Goal: Task Accomplishment & Management: Use online tool/utility

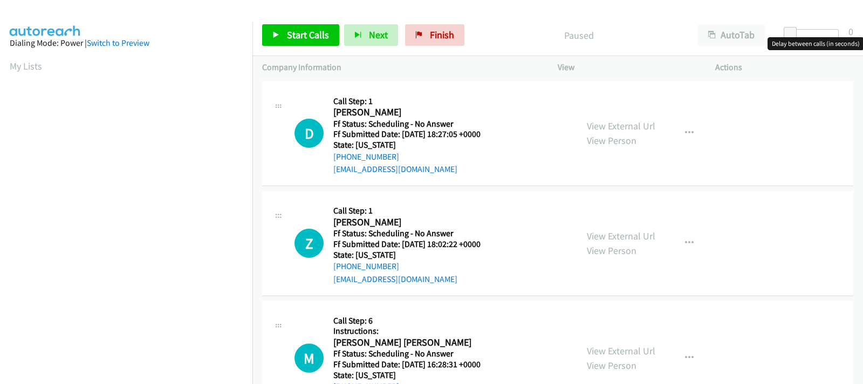
click at [804, 36] on div at bounding box center [814, 33] width 50 height 9
click at [811, 35] on div at bounding box center [809, 33] width 50 height 9
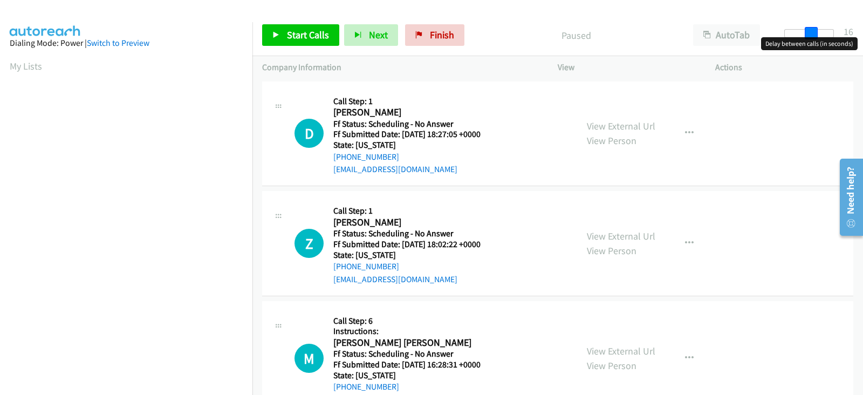
click at [811, 35] on div at bounding box center [809, 33] width 50 height 9
click at [811, 35] on span at bounding box center [811, 33] width 13 height 13
click at [809, 36] on span at bounding box center [811, 33] width 13 height 13
drag, startPoint x: 809, startPoint y: 36, endPoint x: 801, endPoint y: 36, distance: 8.1
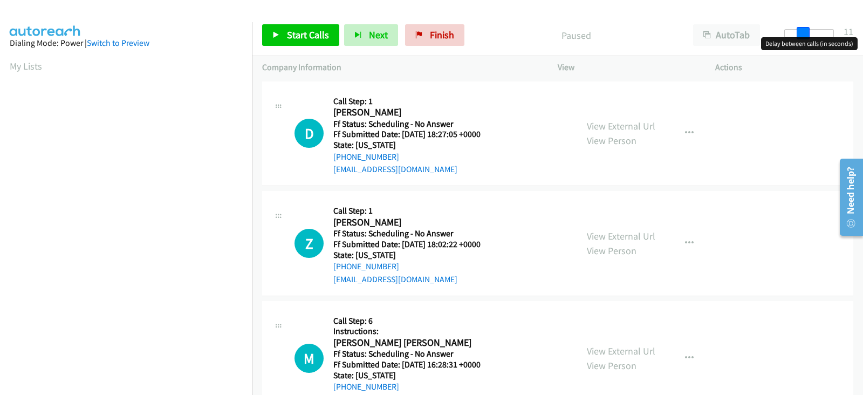
click at [801, 36] on span at bounding box center [803, 33] width 13 height 13
click at [803, 36] on span at bounding box center [804, 33] width 13 height 13
click at [296, 33] on span "Start Calls" at bounding box center [308, 35] width 42 height 12
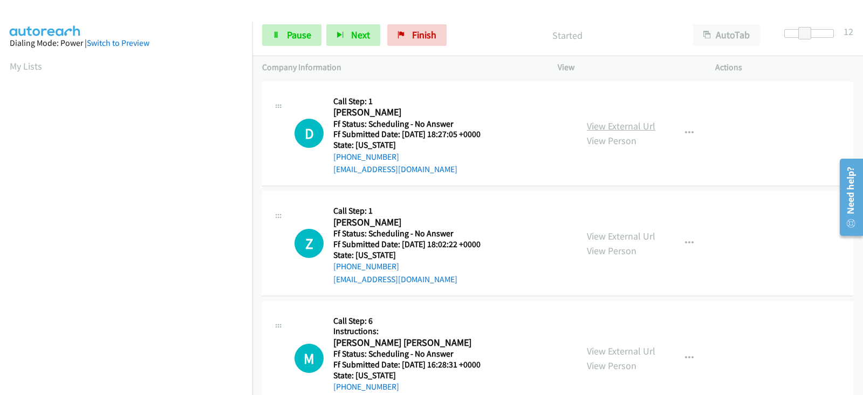
click at [627, 127] on link "View External Url" at bounding box center [621, 126] width 69 height 12
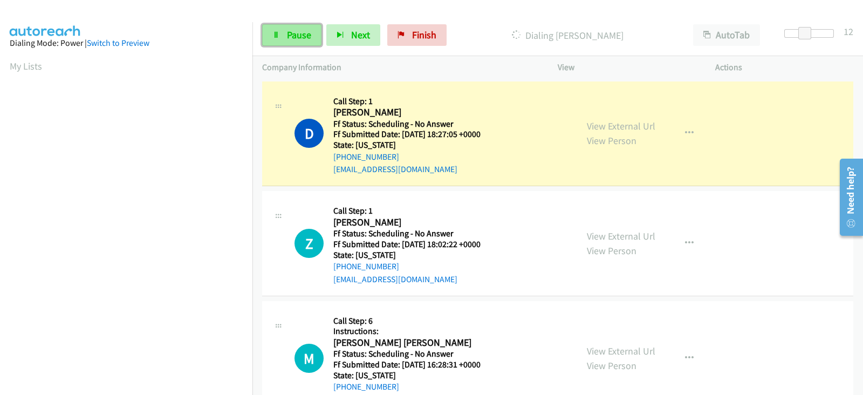
click at [293, 33] on span "Pause" at bounding box center [299, 35] width 24 height 12
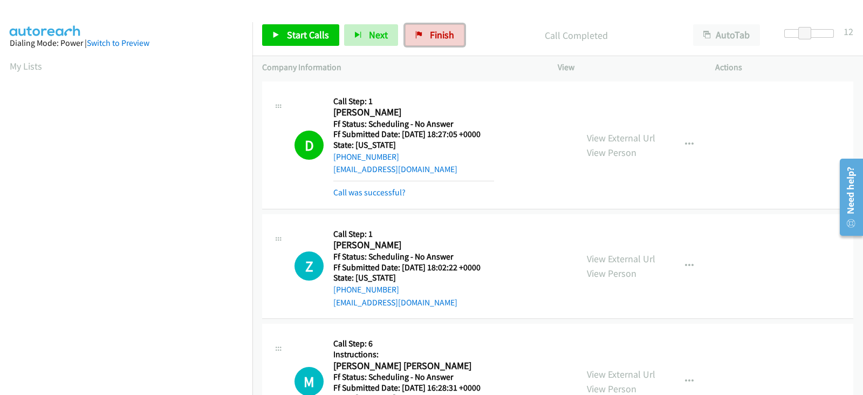
drag, startPoint x: 423, startPoint y: 34, endPoint x: 487, endPoint y: 71, distance: 73.7
click at [423, 34] on link "Finish" at bounding box center [434, 35] width 59 height 22
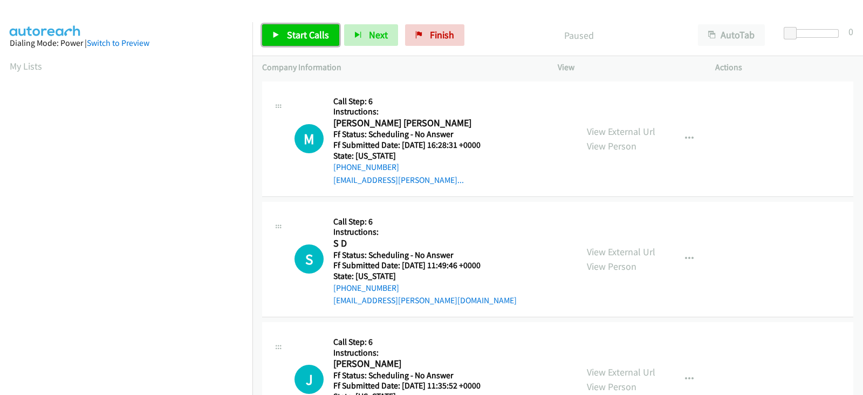
click at [291, 30] on span "Start Calls" at bounding box center [308, 35] width 42 height 12
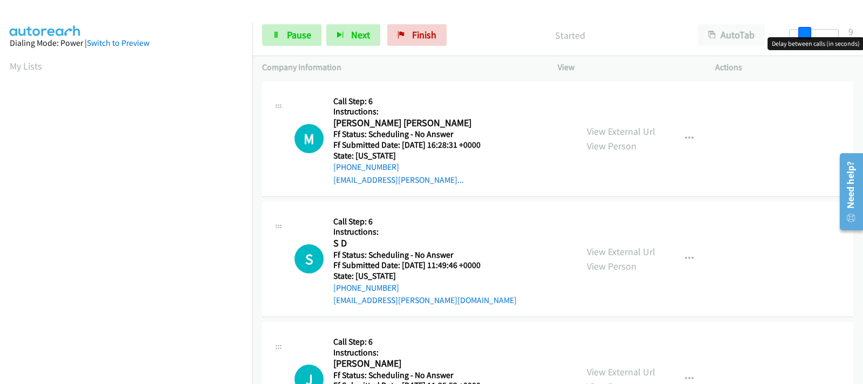
click at [804, 33] on div at bounding box center [814, 33] width 50 height 9
click at [812, 34] on div at bounding box center [809, 33] width 50 height 9
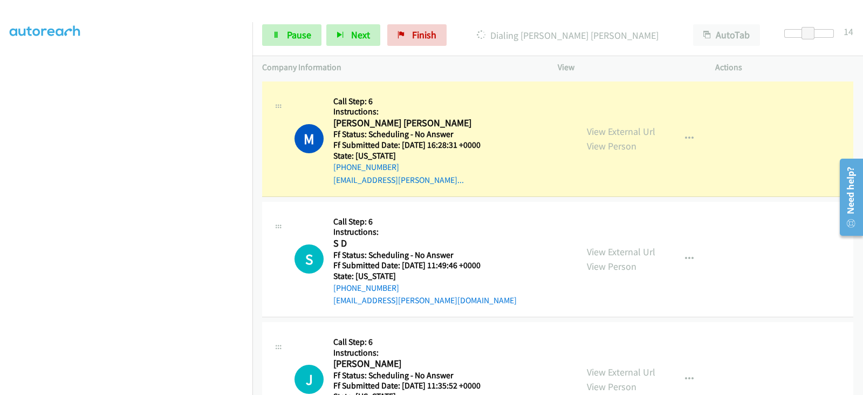
scroll to position [213, 0]
click at [604, 128] on link "View External Url" at bounding box center [621, 131] width 69 height 12
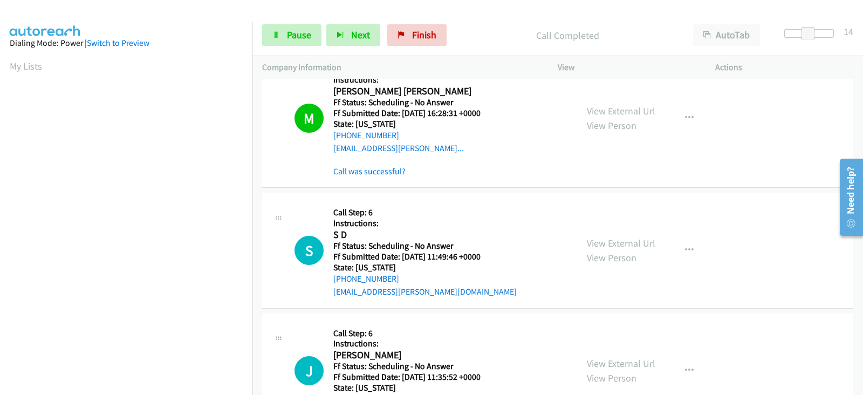
scroll to position [90, 0]
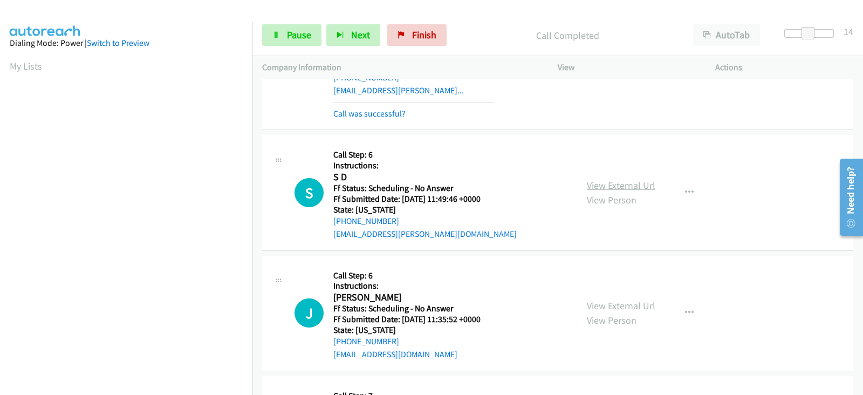
click at [617, 183] on link "View External Url" at bounding box center [621, 185] width 69 height 12
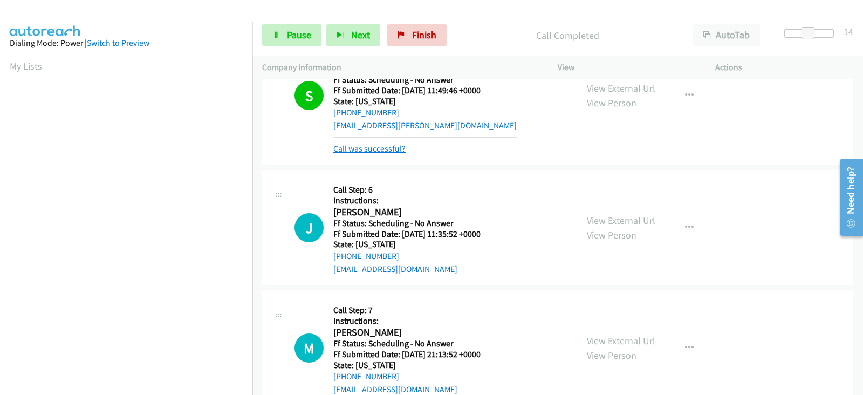
scroll to position [269, 0]
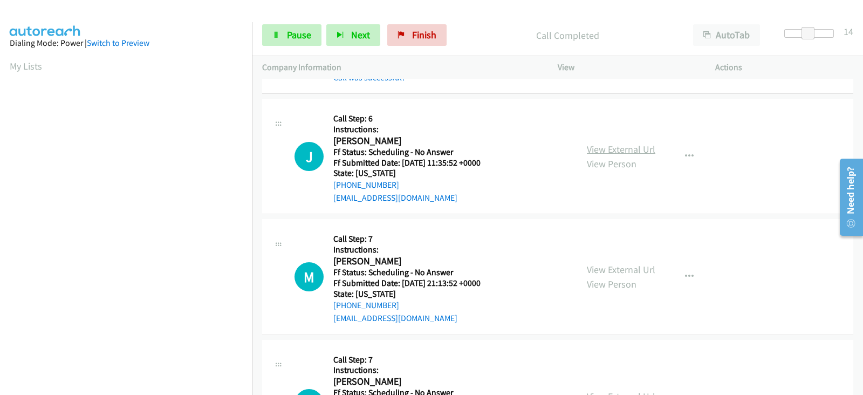
click at [607, 151] on link "View External Url" at bounding box center [621, 149] width 69 height 12
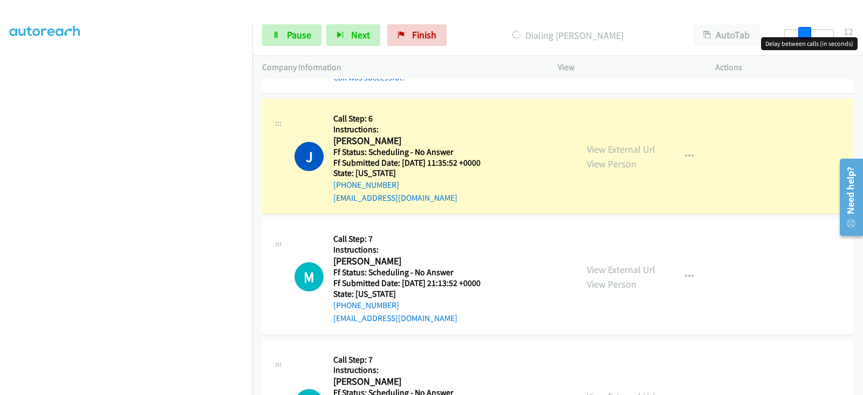
click at [803, 34] on span at bounding box center [804, 33] width 13 height 13
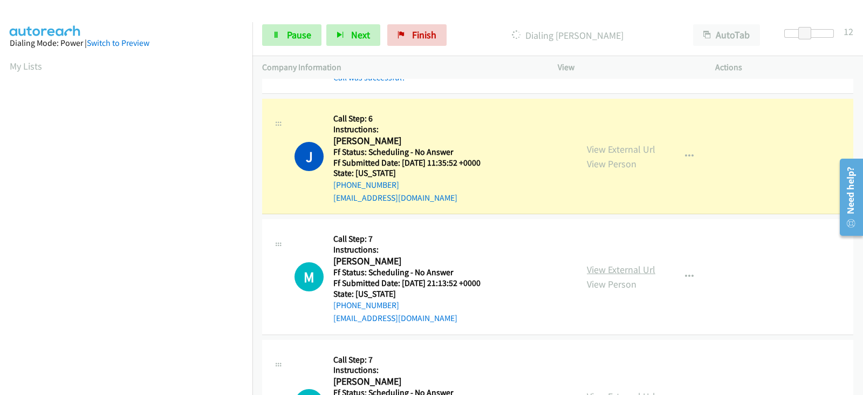
click at [603, 270] on link "View External Url" at bounding box center [621, 269] width 69 height 12
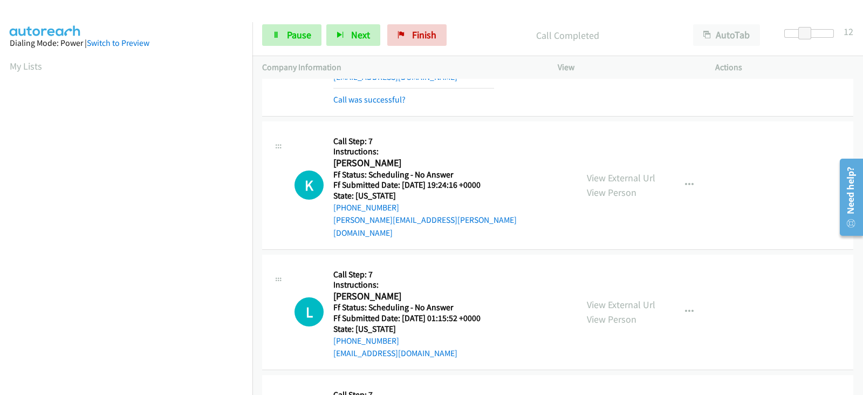
scroll to position [539, 0]
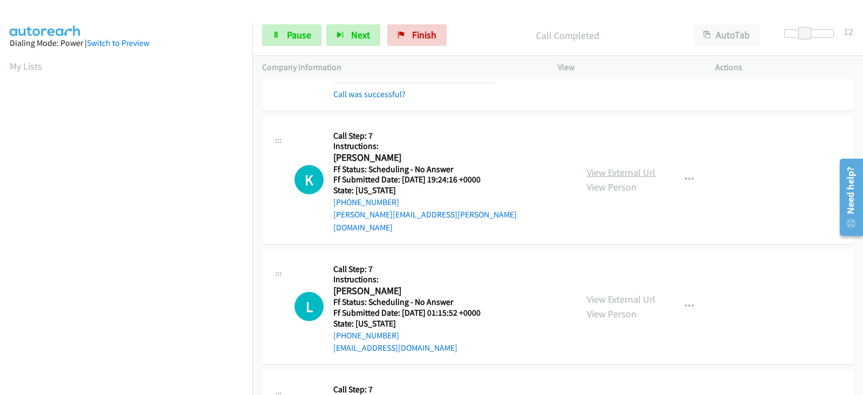
click at [605, 166] on link "View External Url" at bounding box center [621, 172] width 69 height 12
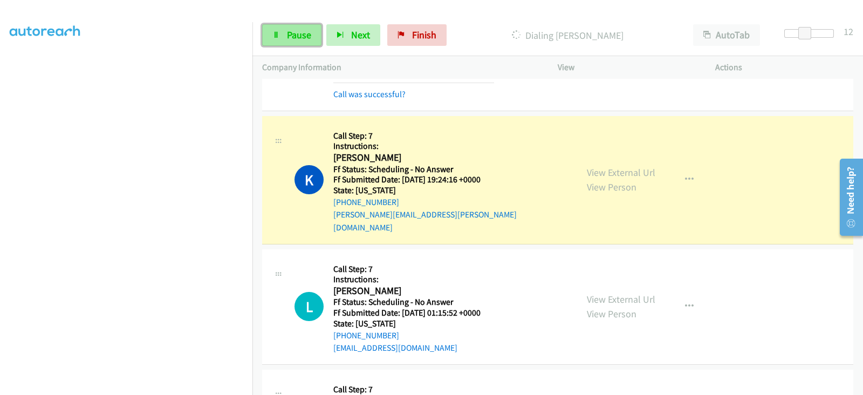
click at [297, 39] on span "Pause" at bounding box center [299, 35] width 24 height 12
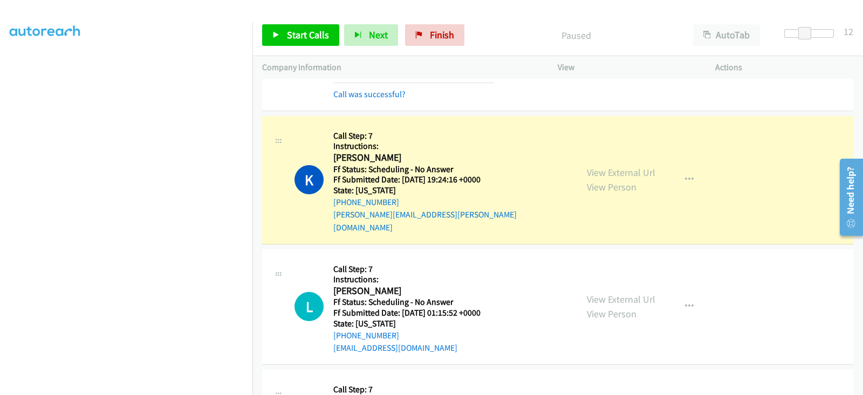
scroll to position [0, 0]
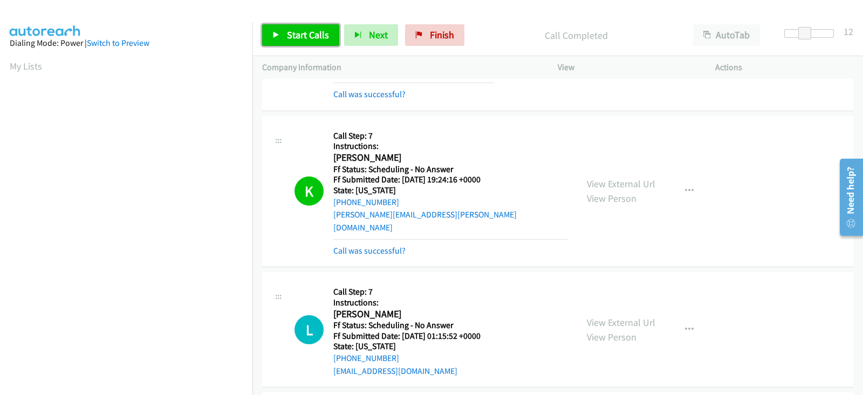
click at [298, 36] on span "Start Calls" at bounding box center [308, 35] width 42 height 12
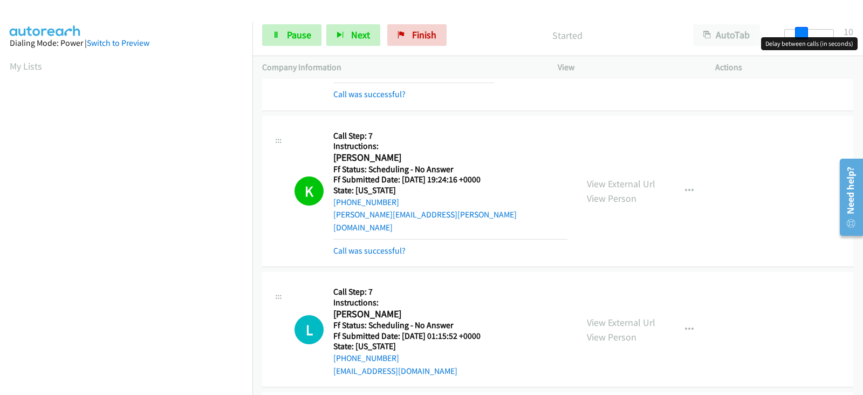
click at [805, 36] on span at bounding box center [801, 33] width 13 height 13
click at [499, 71] on p "Company Information" at bounding box center [400, 67] width 276 height 13
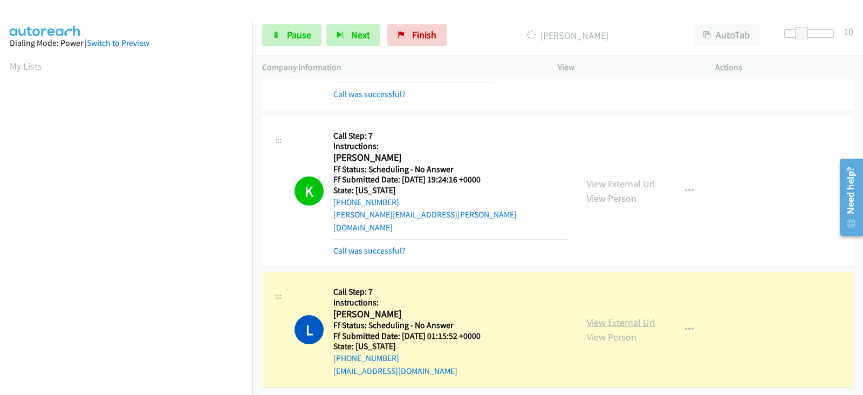
click at [609, 316] on link "View External Url" at bounding box center [621, 322] width 69 height 12
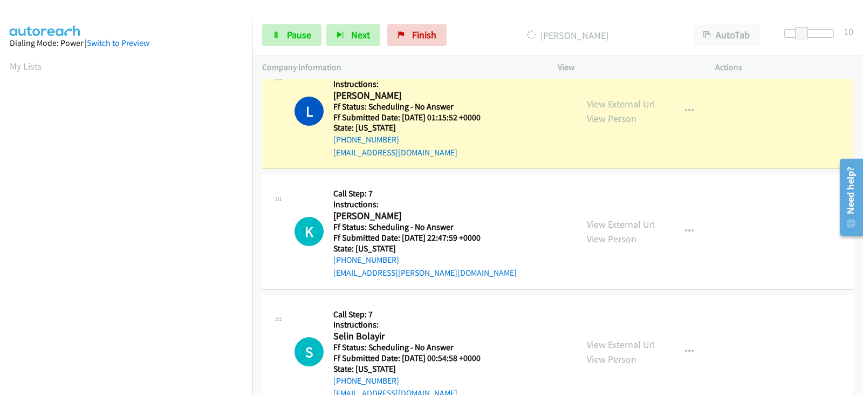
scroll to position [764, 0]
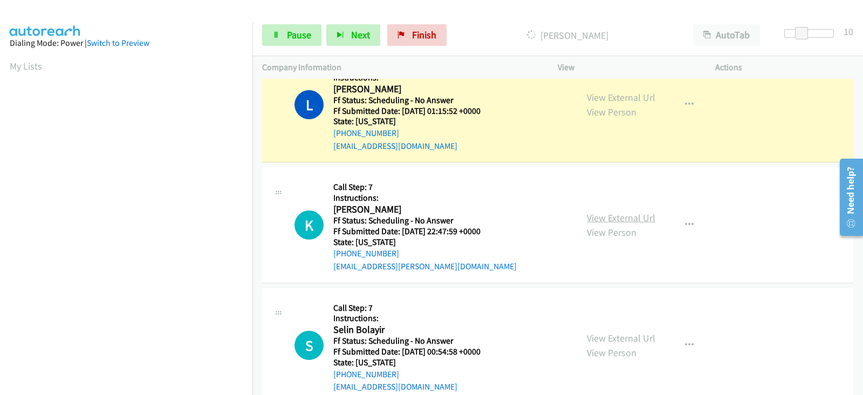
click at [610, 211] on link "View External Url" at bounding box center [621, 217] width 69 height 12
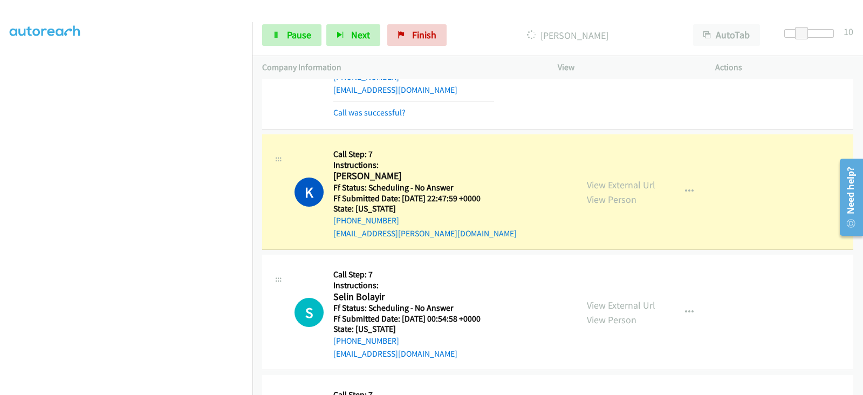
scroll to position [213, 0]
click at [300, 38] on span "Pause" at bounding box center [299, 35] width 24 height 12
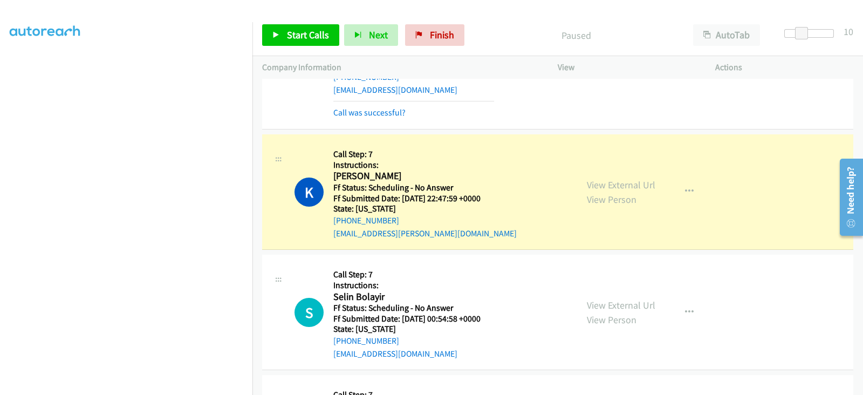
scroll to position [0, 0]
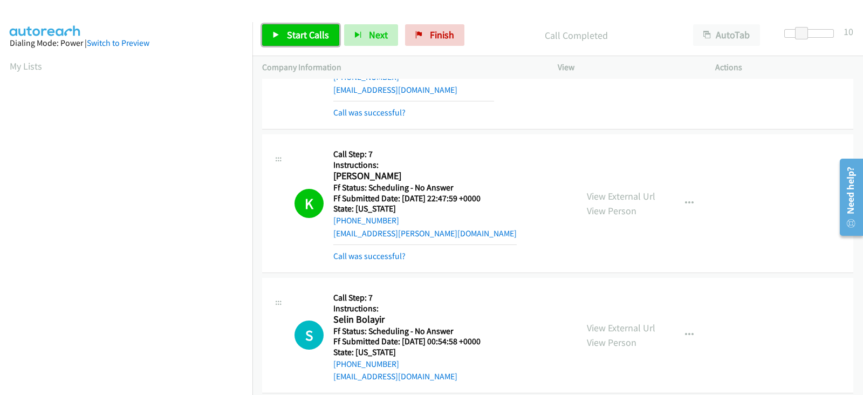
click at [307, 33] on span "Start Calls" at bounding box center [308, 35] width 42 height 12
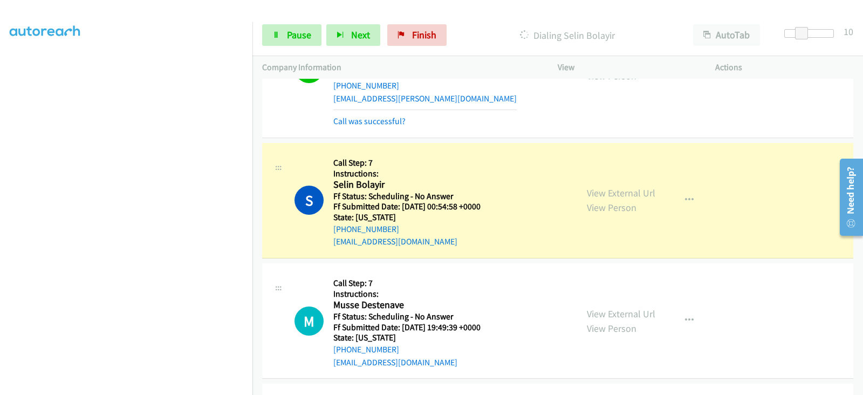
scroll to position [213, 0]
click at [590, 187] on link "View External Url" at bounding box center [621, 193] width 69 height 12
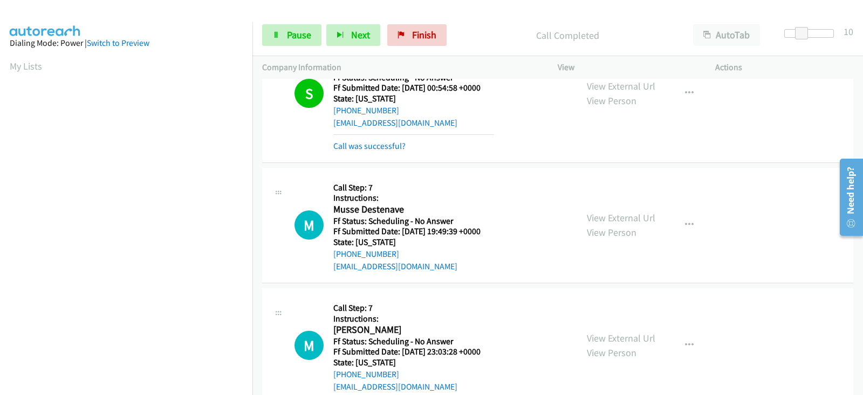
scroll to position [1090, 0]
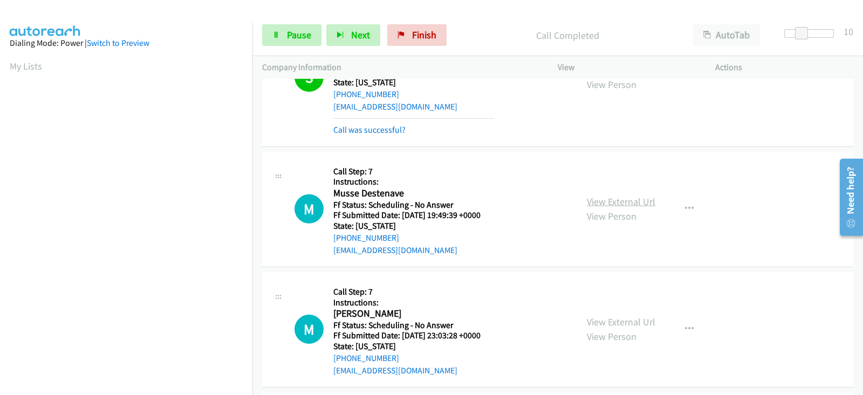
click at [600, 195] on link "View External Url" at bounding box center [621, 201] width 69 height 12
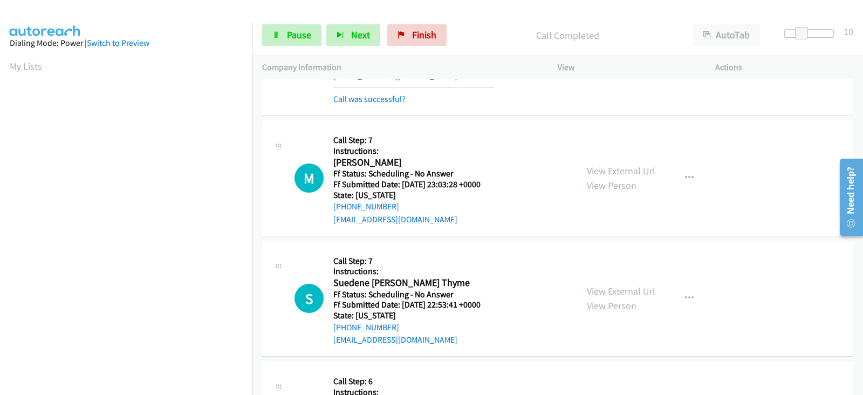
scroll to position [1270, 0]
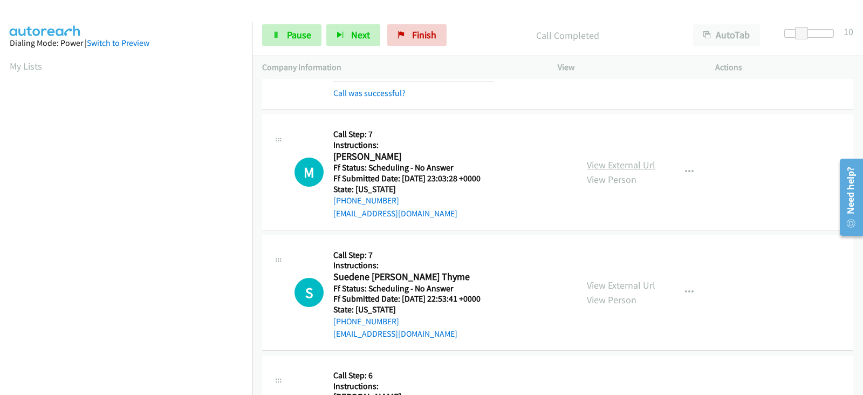
click at [595, 159] on link "View External Url" at bounding box center [621, 165] width 69 height 12
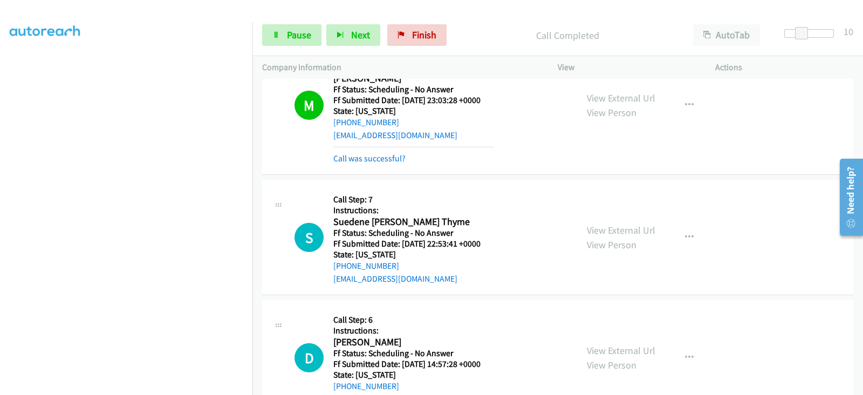
scroll to position [1360, 0]
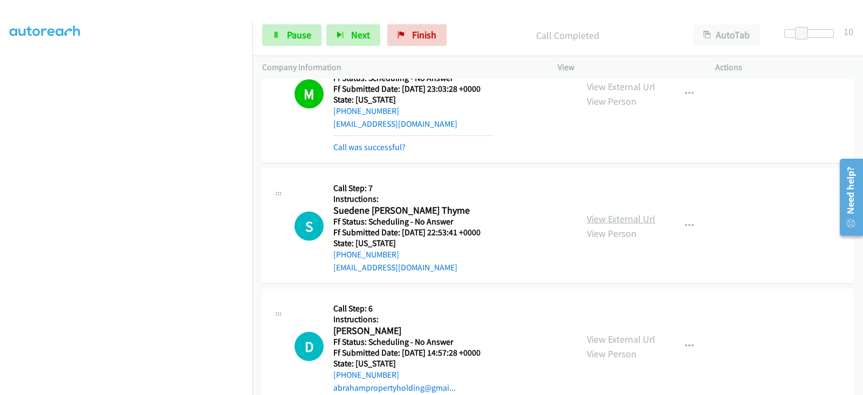
click at [591, 213] on link "View External Url" at bounding box center [621, 219] width 69 height 12
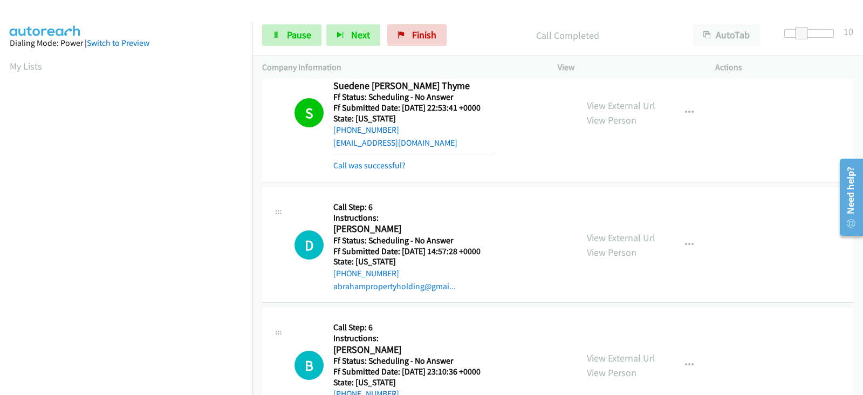
scroll to position [1494, 0]
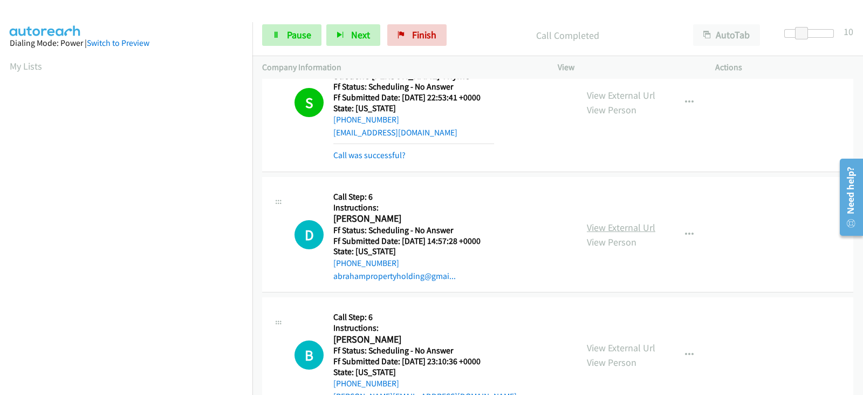
click at [598, 221] on link "View External Url" at bounding box center [621, 227] width 69 height 12
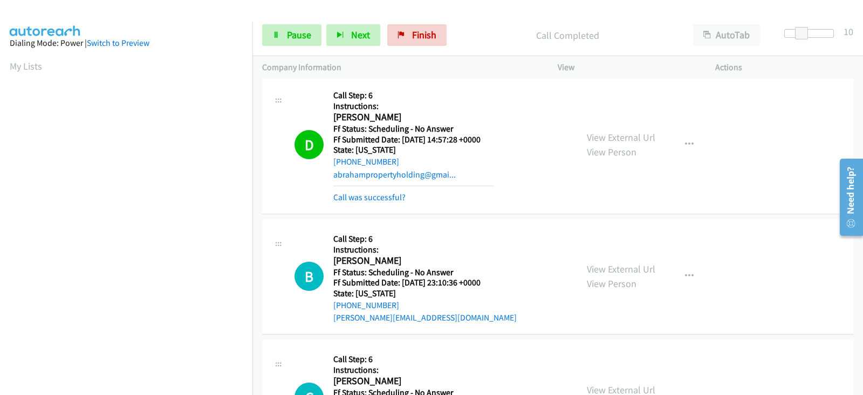
scroll to position [1641, 0]
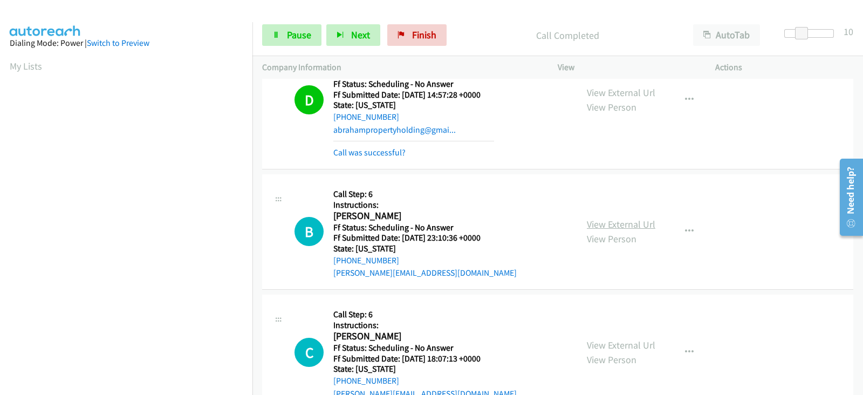
click at [600, 218] on link "View External Url" at bounding box center [621, 224] width 69 height 12
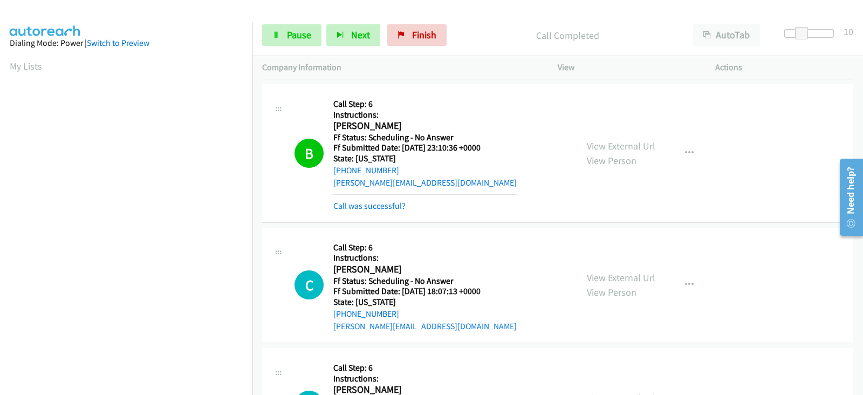
scroll to position [1775, 0]
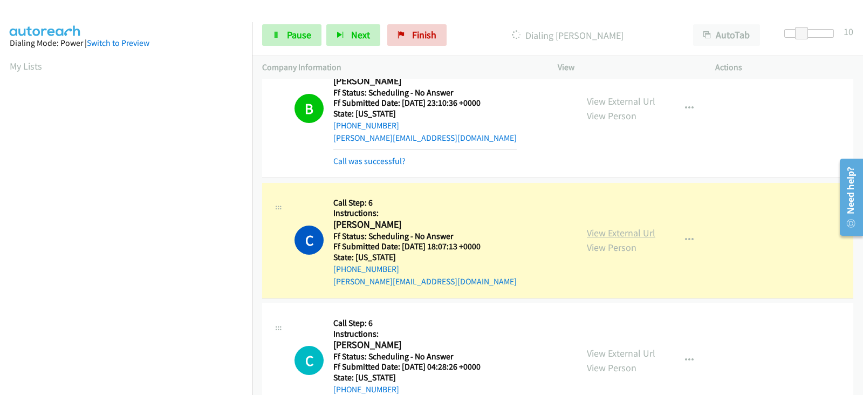
click at [597, 227] on link "View External Url" at bounding box center [621, 233] width 69 height 12
click at [294, 32] on span "Pause" at bounding box center [299, 35] width 24 height 12
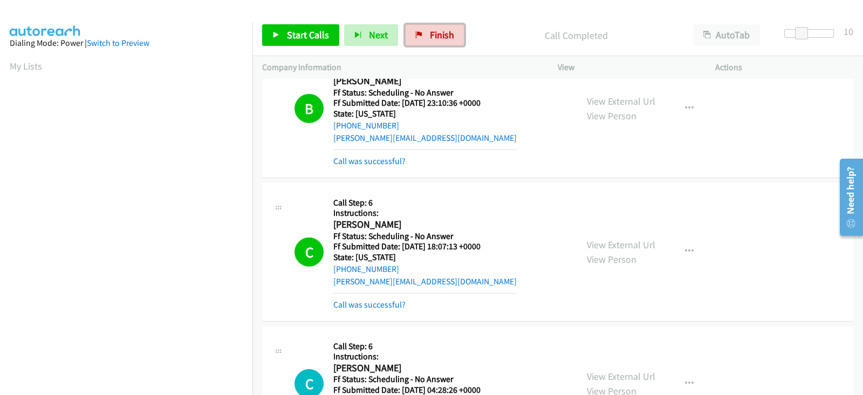
click at [452, 40] on link "Finish" at bounding box center [434, 35] width 59 height 22
